Goal: Find specific page/section: Find specific page/section

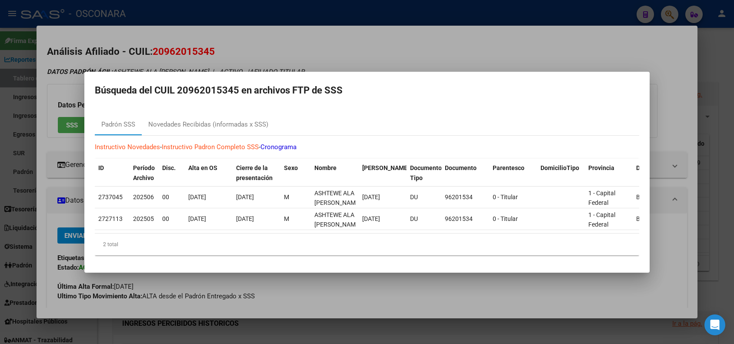
click at [142, 43] on div at bounding box center [367, 172] width 734 height 344
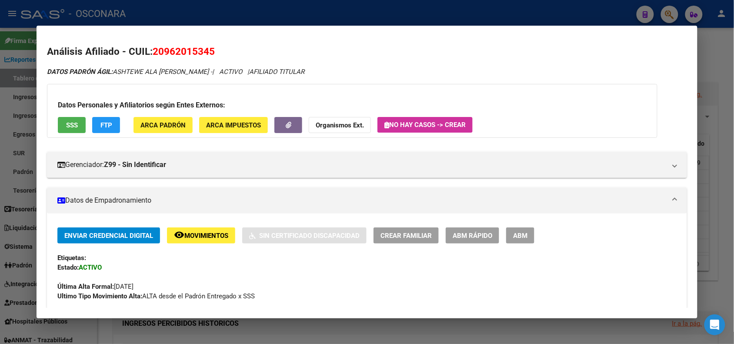
click at [140, 11] on div at bounding box center [367, 172] width 734 height 344
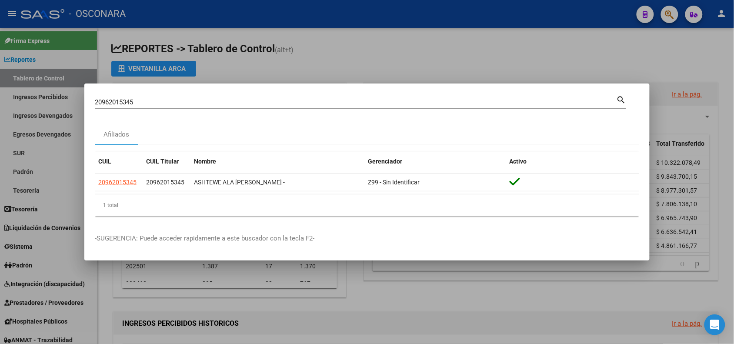
click at [469, 22] on div at bounding box center [367, 172] width 734 height 344
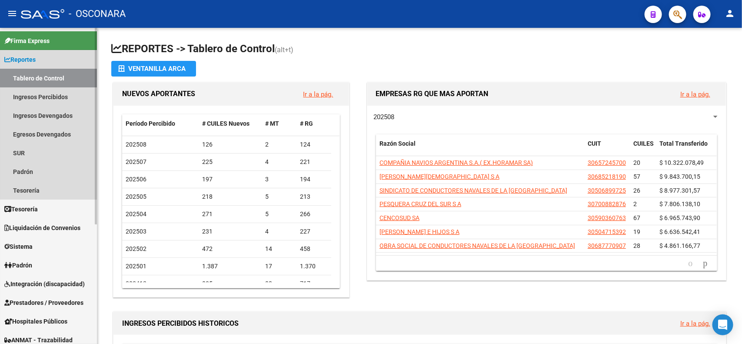
click at [22, 60] on span "Reportes" at bounding box center [19, 60] width 31 height 10
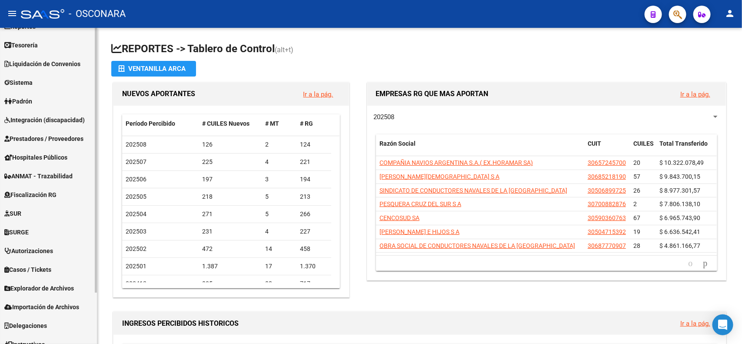
scroll to position [61, 0]
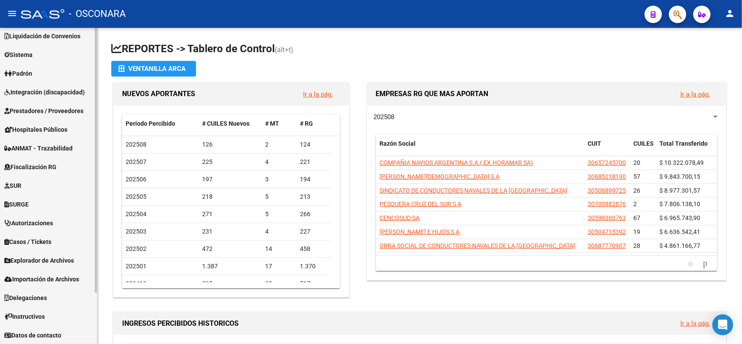
click at [51, 262] on span "Explorador de Archivos" at bounding box center [39, 261] width 70 height 10
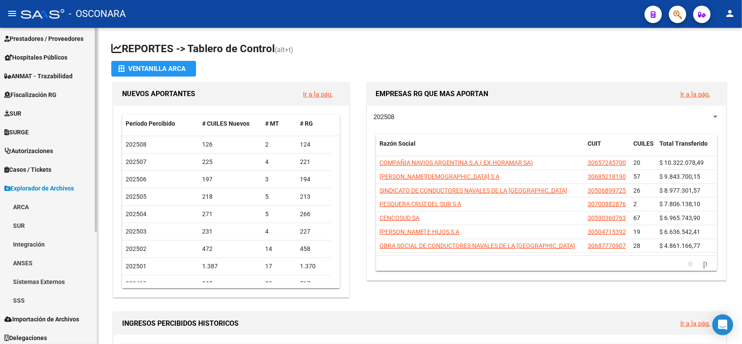
scroll to position [173, 0]
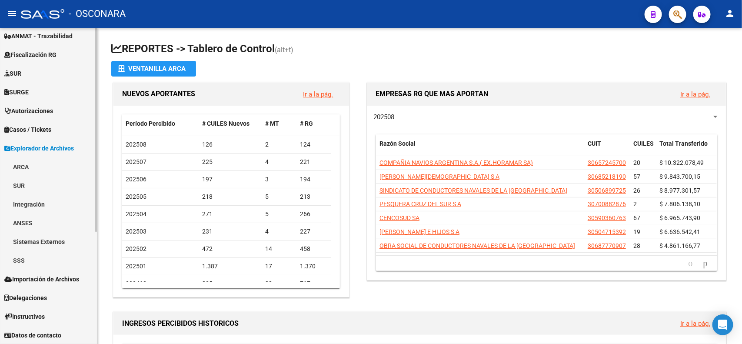
click at [22, 255] on link "SSS" at bounding box center [48, 260] width 97 height 19
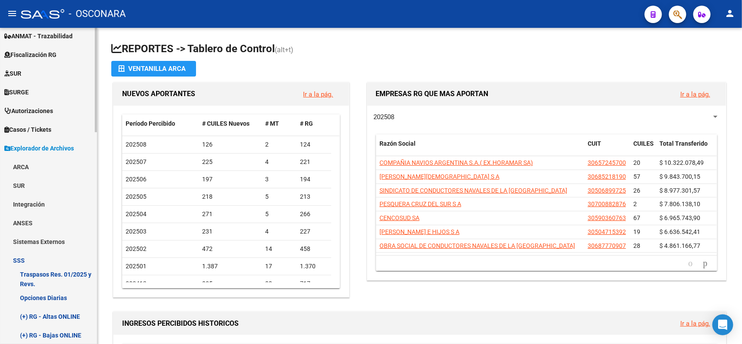
click at [53, 314] on link "(+) RG - Altas ONLINE" at bounding box center [48, 316] width 97 height 19
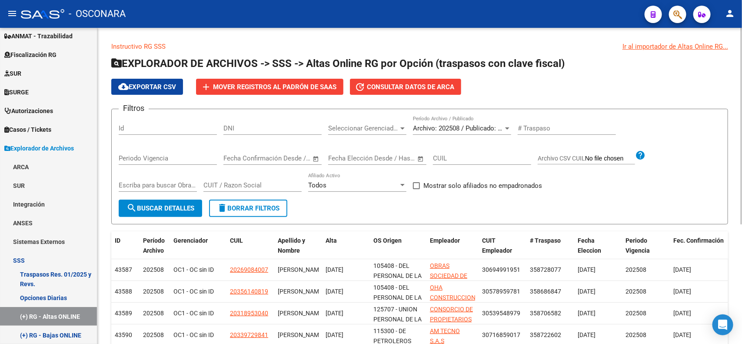
click at [471, 128] on span "Archivo: 202508 / Publicado: 202507" at bounding box center [466, 128] width 106 height 8
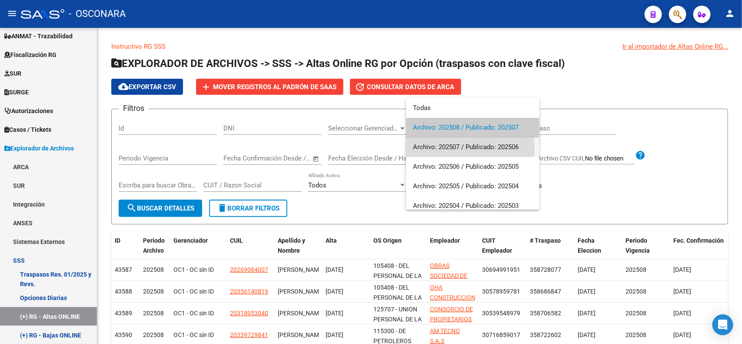
click at [466, 146] on span "Archivo: 202507 / Publicado: 202506" at bounding box center [473, 147] width 120 height 20
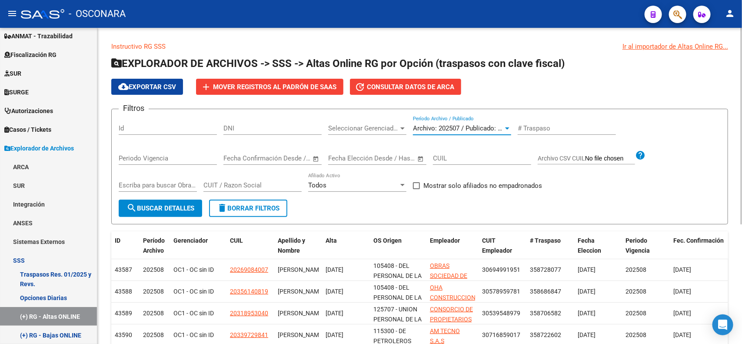
click at [180, 202] on button "search Buscar Detalles" at bounding box center [160, 208] width 83 height 17
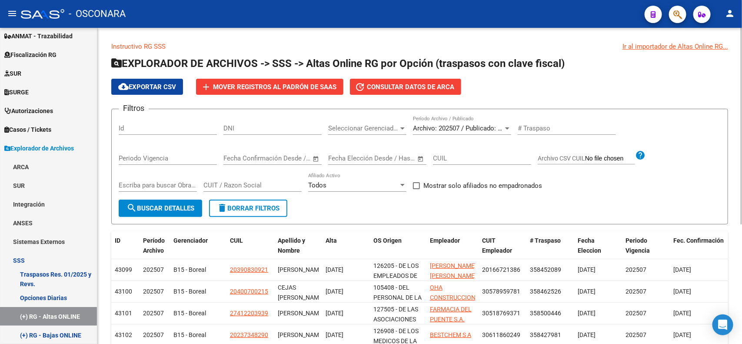
click at [440, 131] on span "Archivo: 202507 / Publicado: 202506" at bounding box center [466, 128] width 106 height 8
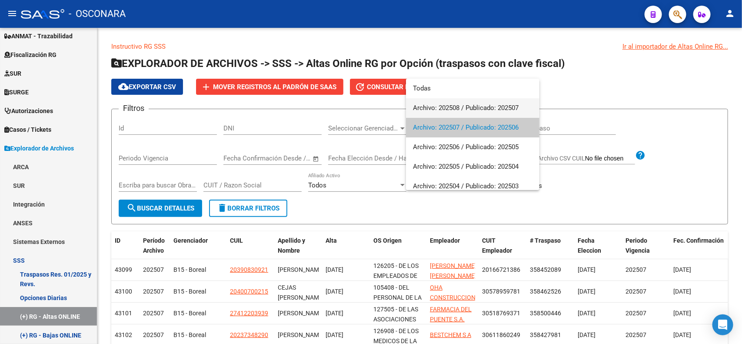
click at [438, 107] on span "Archivo: 202508 / Publicado: 202507" at bounding box center [473, 108] width 120 height 20
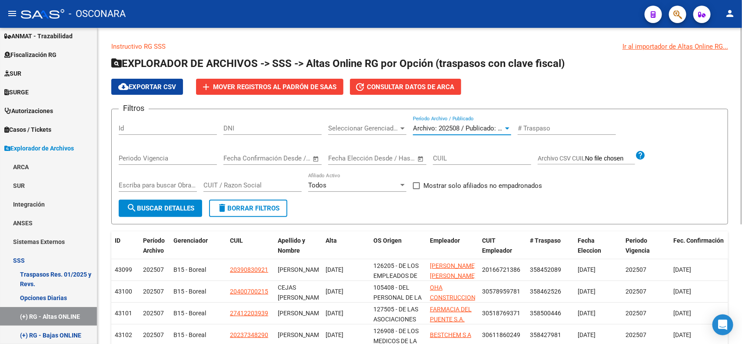
click at [173, 211] on button "search Buscar Detalles" at bounding box center [160, 208] width 83 height 17
